Goal: Task Accomplishment & Management: Use online tool/utility

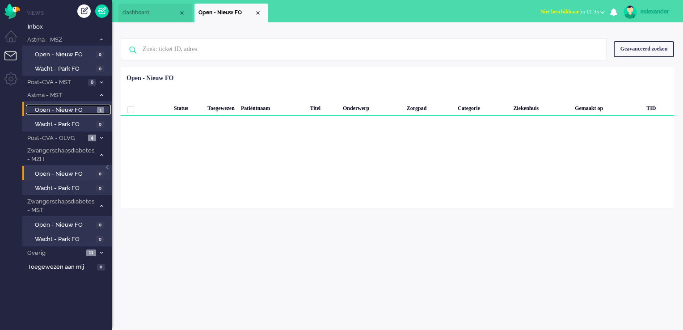
click at [92, 111] on span "Open - Nieuw FO" at bounding box center [65, 110] width 60 height 8
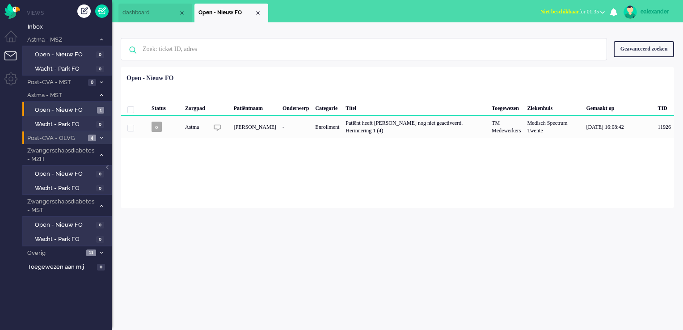
click at [86, 137] on li "Post-CVA - OLVG 4" at bounding box center [66, 137] width 89 height 13
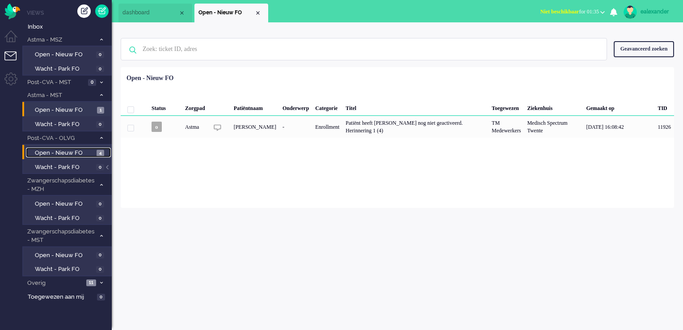
click at [85, 151] on span "Open - Nieuw FO" at bounding box center [64, 153] width 59 height 8
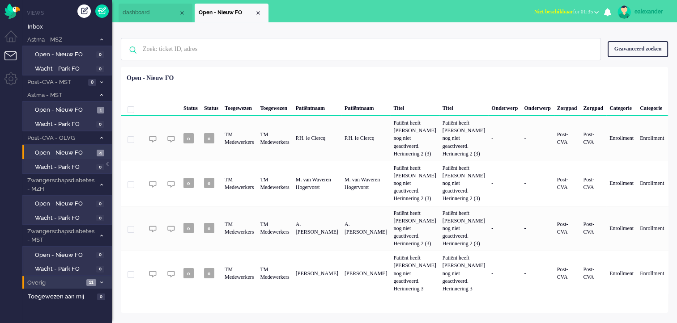
click at [85, 281] on li "Overig 11" at bounding box center [66, 282] width 89 height 13
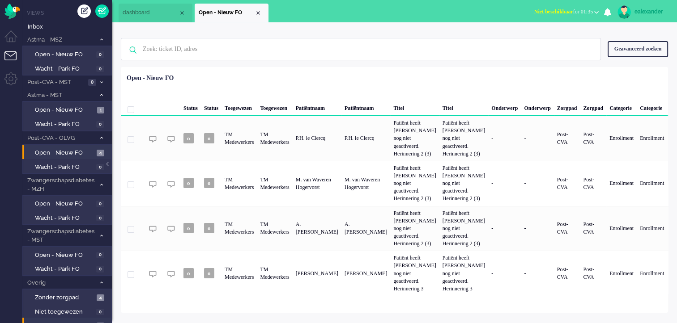
scroll to position [44, 0]
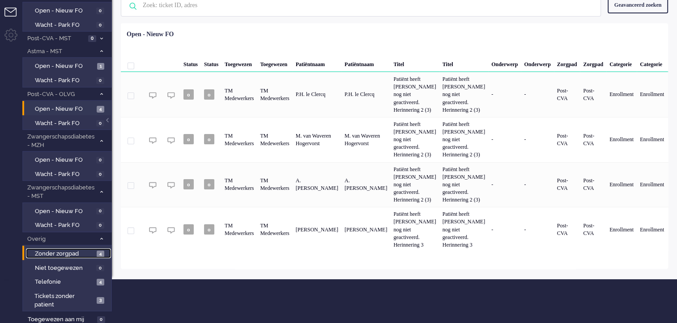
click at [63, 252] on span "Zonder zorgpad" at bounding box center [64, 254] width 59 height 8
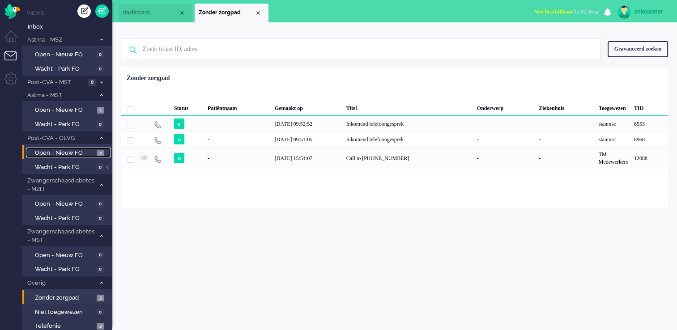
click at [101, 150] on span "4" at bounding box center [101, 153] width 8 height 7
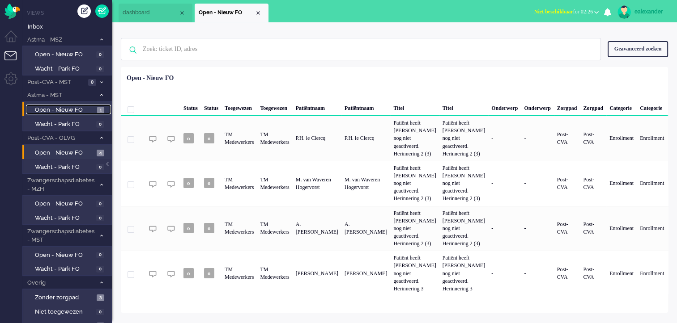
click at [75, 109] on span "Open - Nieuw FO" at bounding box center [65, 110] width 60 height 8
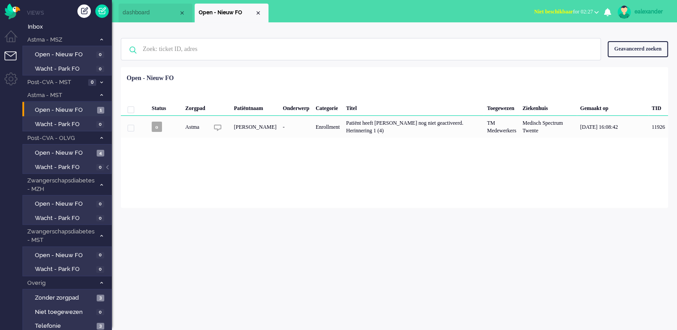
click at [574, 9] on span "Niet beschikbaar for 02:27" at bounding box center [563, 11] width 59 height 6
click at [556, 38] on label "Online" at bounding box center [561, 40] width 71 height 8
drag, startPoint x: 299, startPoint y: 7, endPoint x: 275, endPoint y: 10, distance: 23.9
click at [299, 7] on ul "dashboard Open - Nieuw FO" at bounding box center [307, 11] width 377 height 22
click at [28, 29] on span "Inbox" at bounding box center [70, 27] width 84 height 8
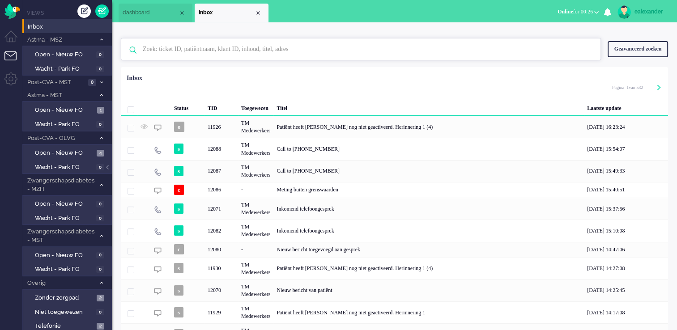
click at [330, 47] on input "text" at bounding box center [362, 48] width 452 height 21
paste input "11927"
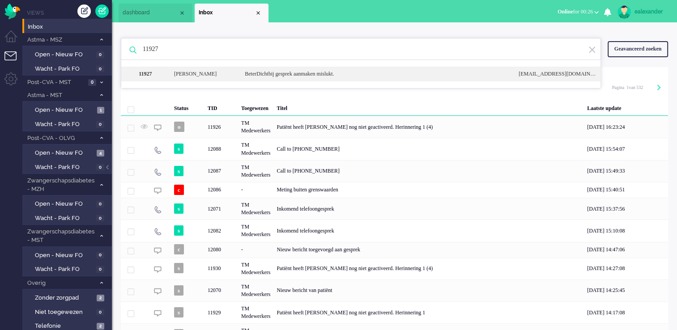
type input "11927"
click at [343, 71] on div "BeterDichtbij gesprek aanmaken mislukt." at bounding box center [375, 74] width 274 height 8
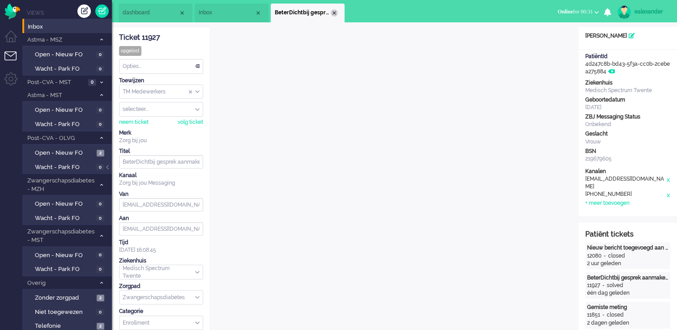
click at [335, 13] on div "Close tab" at bounding box center [333, 12] width 7 height 7
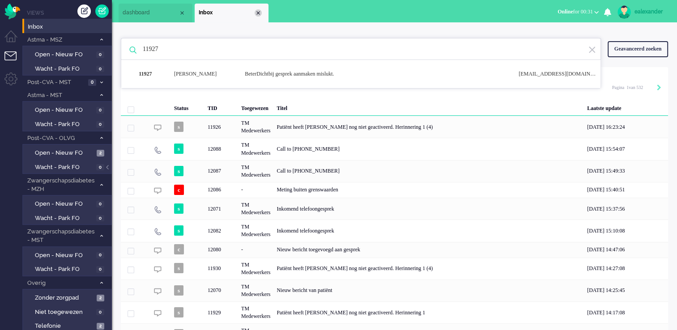
click at [259, 12] on div "Close tab" at bounding box center [257, 12] width 7 height 7
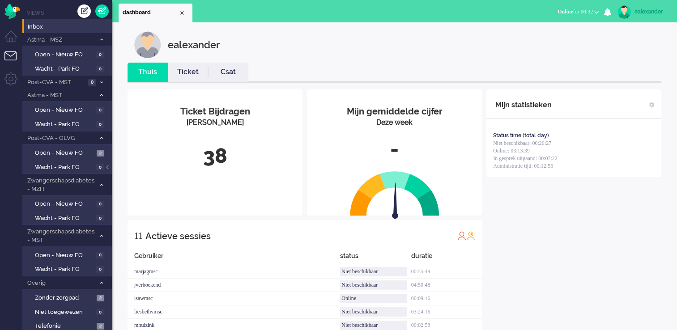
click at [649, 7] on div "ealexander" at bounding box center [651, 11] width 34 height 9
click at [576, 10] on span "Online for 00:32" at bounding box center [574, 11] width 35 height 6
click at [563, 28] on label "Niet beschikbaar" at bounding box center [561, 30] width 71 height 8
click at [656, 12] on div "ealexander" at bounding box center [651, 11] width 34 height 9
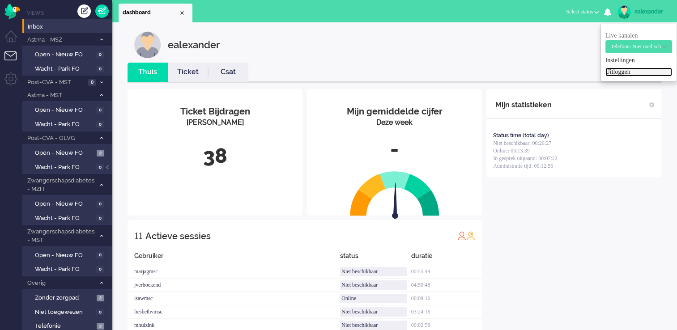
click at [612, 71] on link "Uitloggen" at bounding box center [638, 72] width 67 height 9
